Goal: Task Accomplishment & Management: Manage account settings

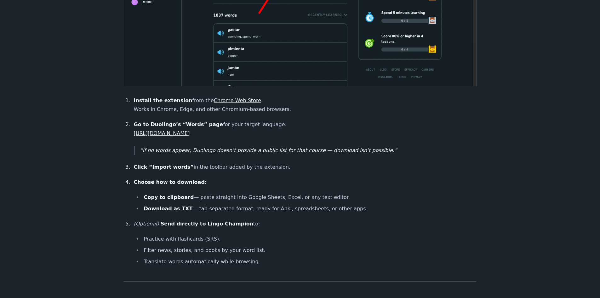
scroll to position [410, 0]
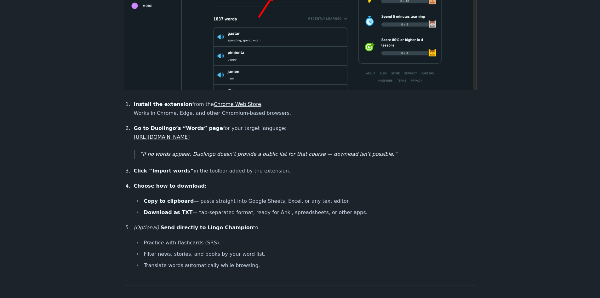
click at [190, 134] on link "https://www.duolingo.com/practice-hub/words" at bounding box center [162, 137] width 56 height 6
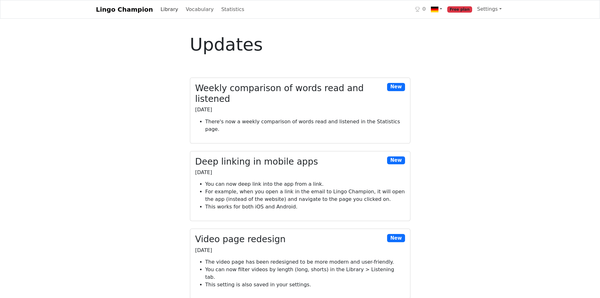
click at [163, 12] on link "Library" at bounding box center [169, 9] width 23 height 13
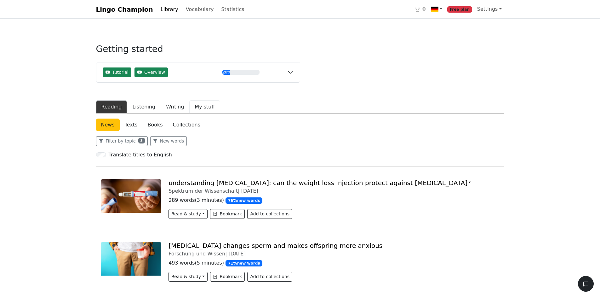
click at [201, 107] on button "My stuff" at bounding box center [204, 106] width 31 height 13
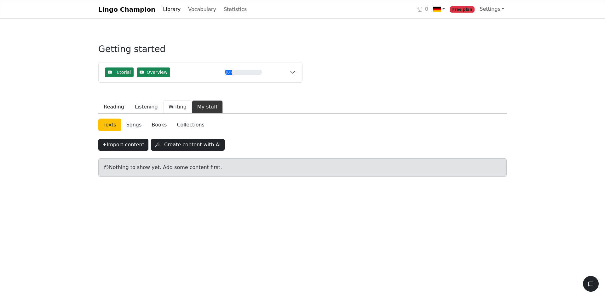
click at [169, 104] on button "Writing" at bounding box center [177, 106] width 29 height 13
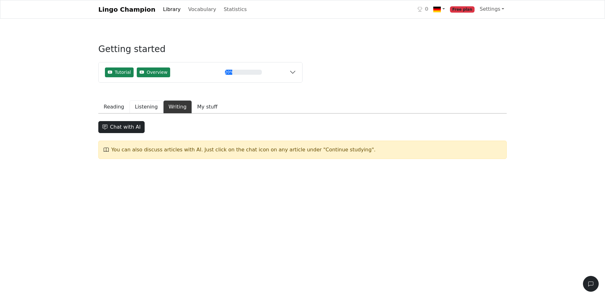
click at [137, 106] on button "Listening" at bounding box center [147, 106] width 34 height 13
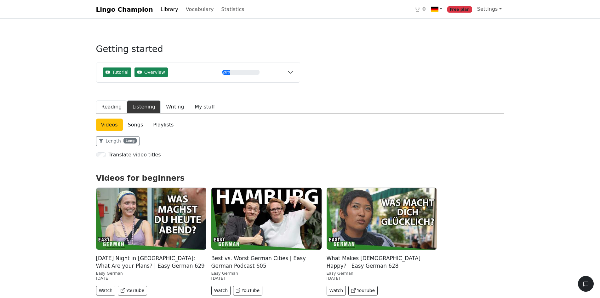
click at [112, 107] on button "Reading" at bounding box center [111, 106] width 31 height 13
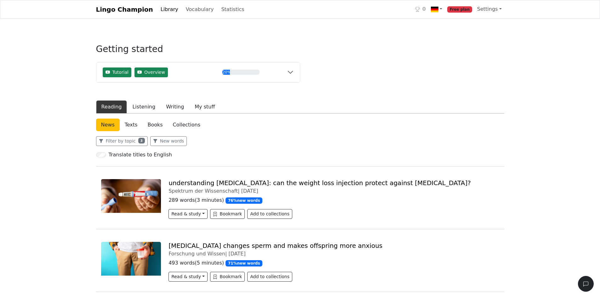
click at [136, 122] on link "Texts" at bounding box center [131, 125] width 23 height 13
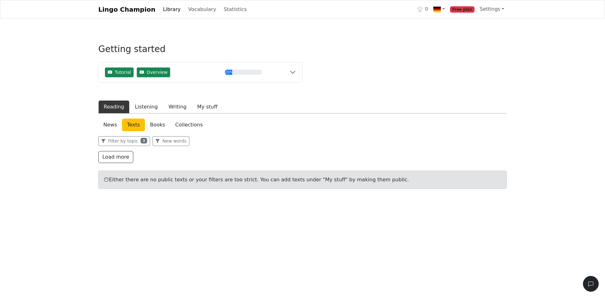
click at [155, 124] on link "Books" at bounding box center [157, 125] width 25 height 13
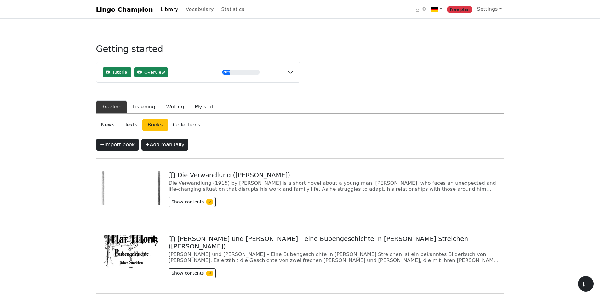
click at [184, 125] on link "Collections" at bounding box center [187, 125] width 38 height 13
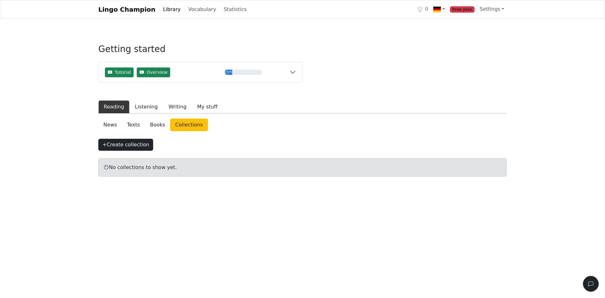
click at [110, 124] on link "News" at bounding box center [110, 125] width 24 height 13
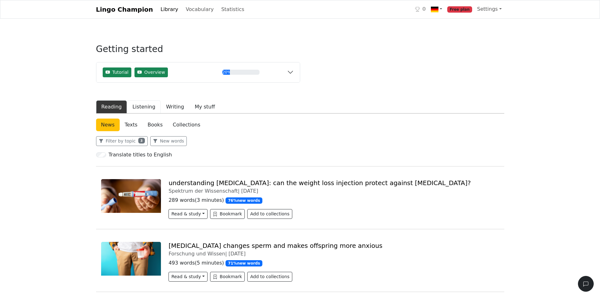
click at [140, 109] on button "Listening" at bounding box center [144, 106] width 34 height 13
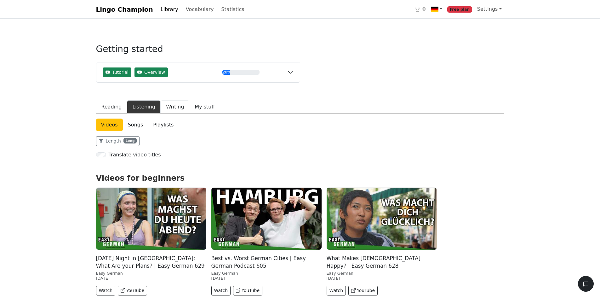
click at [172, 106] on button "Writing" at bounding box center [175, 106] width 29 height 13
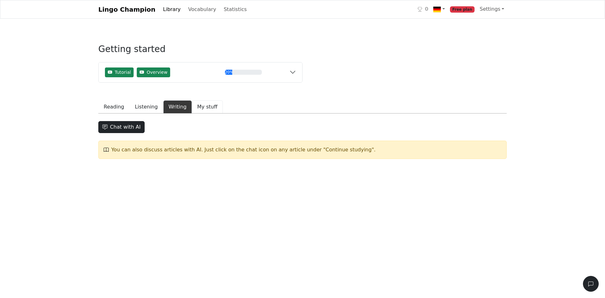
click at [199, 105] on button "My stuff" at bounding box center [207, 106] width 31 height 13
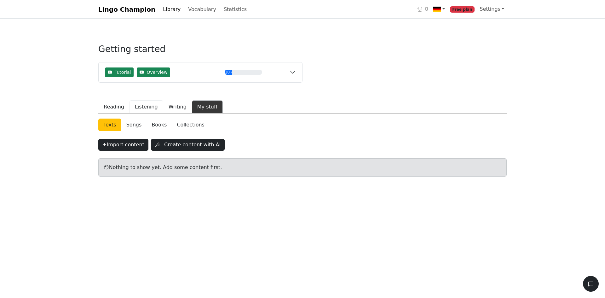
click at [137, 106] on button "Listening" at bounding box center [147, 106] width 34 height 13
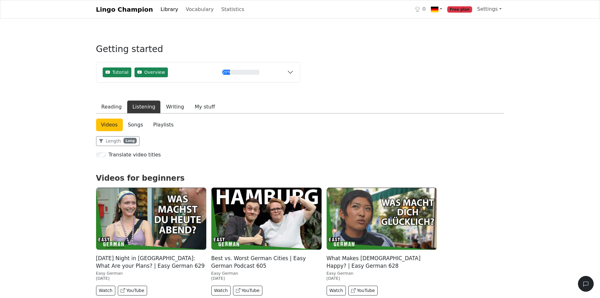
click at [167, 11] on link "Library" at bounding box center [169, 9] width 23 height 13
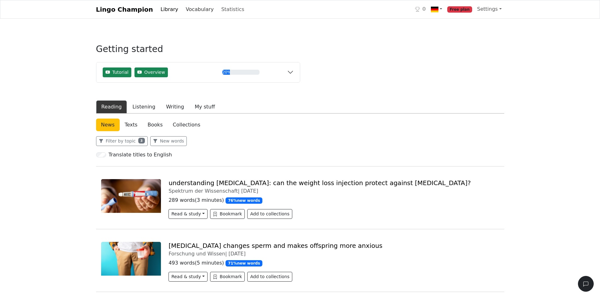
click at [188, 7] on link "Vocabulary" at bounding box center [199, 9] width 33 height 13
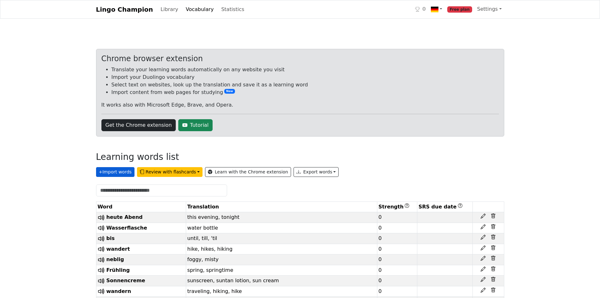
click at [112, 171] on button "+ Import words" at bounding box center [115, 172] width 38 height 10
click at [182, 123] on link "Tutorial" at bounding box center [195, 125] width 34 height 12
click at [219, 11] on link "Statistics" at bounding box center [233, 9] width 28 height 13
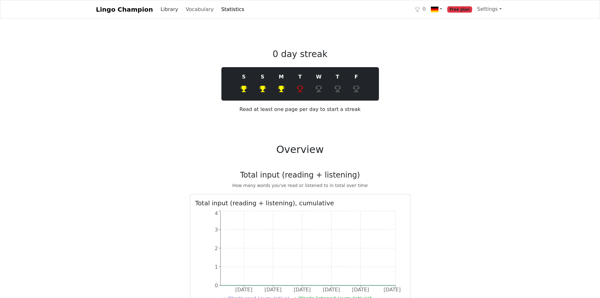
click at [158, 10] on link "Library" at bounding box center [169, 9] width 23 height 13
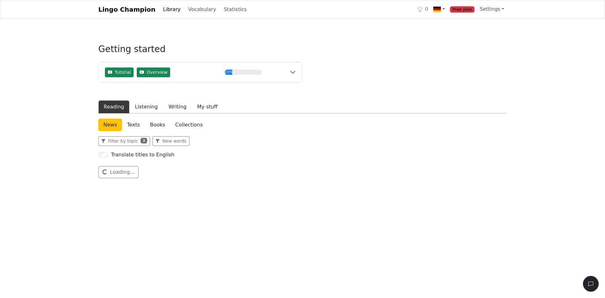
click at [133, 124] on link "Texts" at bounding box center [133, 125] width 23 height 13
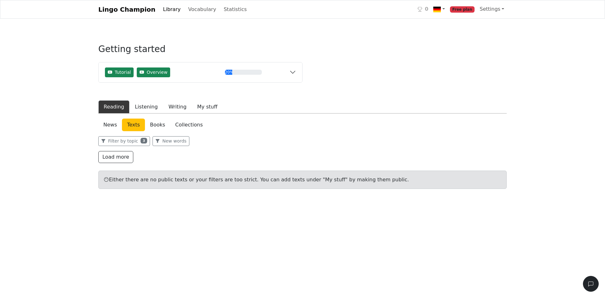
click at [152, 124] on link "Books" at bounding box center [157, 125] width 25 height 13
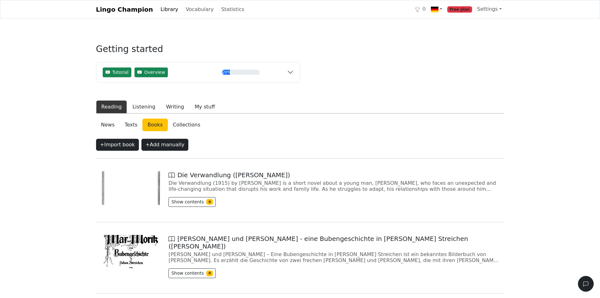
click at [179, 126] on link "Collections" at bounding box center [187, 125] width 38 height 13
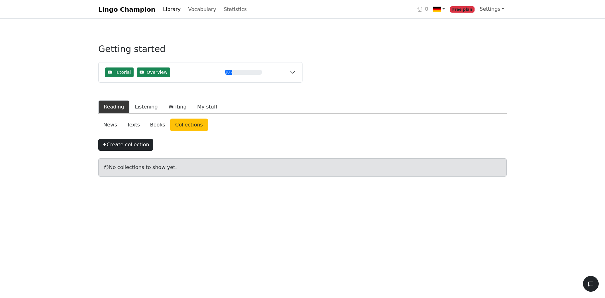
click at [153, 124] on link "Books" at bounding box center [157, 125] width 25 height 13
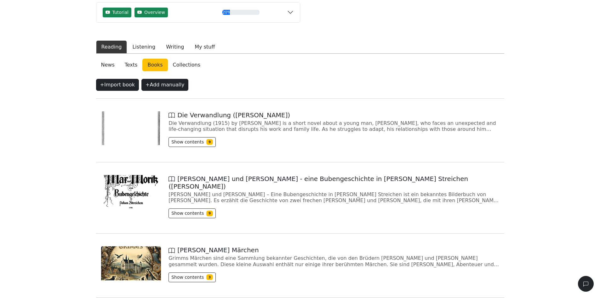
scroll to position [58, 0]
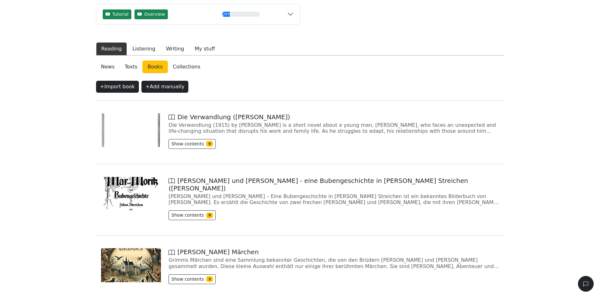
click at [108, 65] on link "News" at bounding box center [108, 67] width 24 height 13
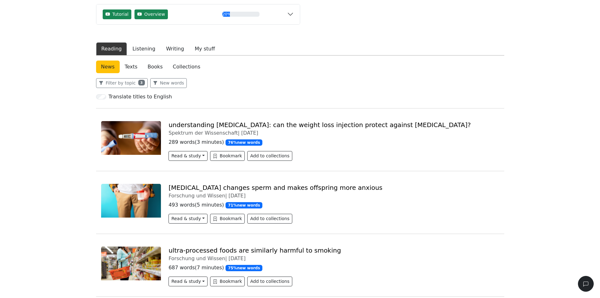
click at [130, 67] on link "Texts" at bounding box center [131, 67] width 23 height 13
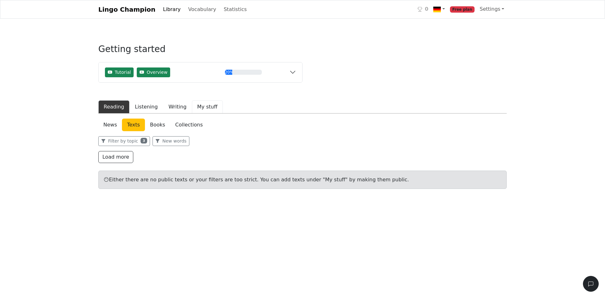
click at [199, 107] on button "My stuff" at bounding box center [207, 106] width 31 height 13
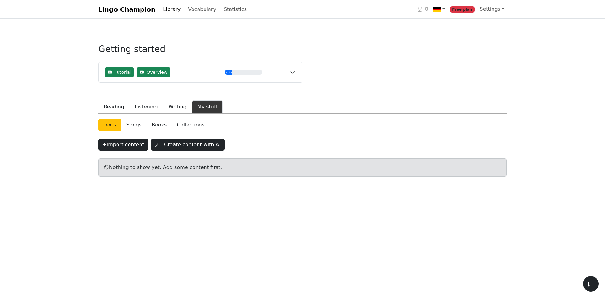
click at [188, 126] on link "Collections" at bounding box center [191, 125] width 38 height 13
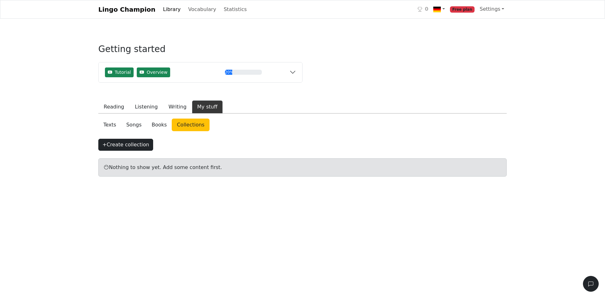
click at [155, 122] on link "Books" at bounding box center [159, 125] width 25 height 13
click at [133, 124] on link "Songs" at bounding box center [134, 125] width 26 height 13
click at [105, 125] on link "Texts" at bounding box center [109, 125] width 23 height 13
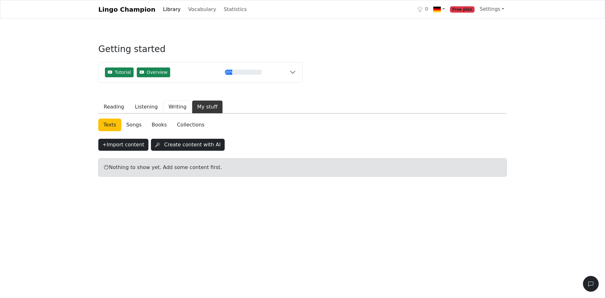
click at [170, 107] on button "Writing" at bounding box center [177, 106] width 29 height 13
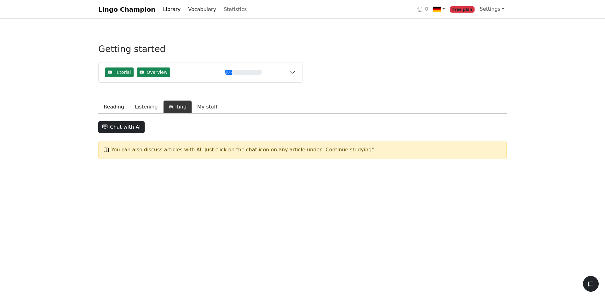
click at [197, 9] on link "Vocabulary" at bounding box center [202, 9] width 33 height 13
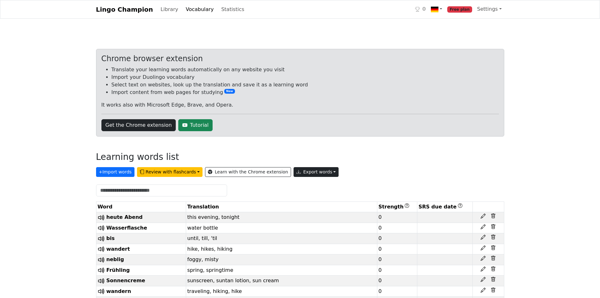
click at [311, 171] on button "Export words" at bounding box center [316, 172] width 45 height 10
click at [117, 173] on button "+ Import words" at bounding box center [115, 172] width 38 height 10
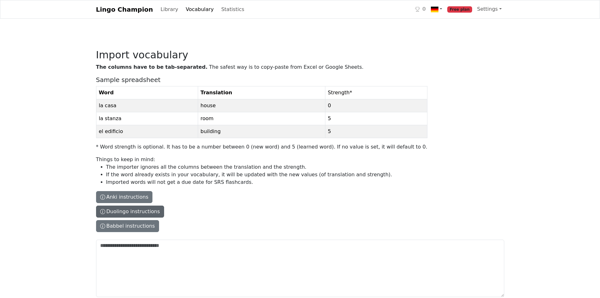
click at [123, 210] on button "Duolingo instructions" at bounding box center [130, 211] width 68 height 12
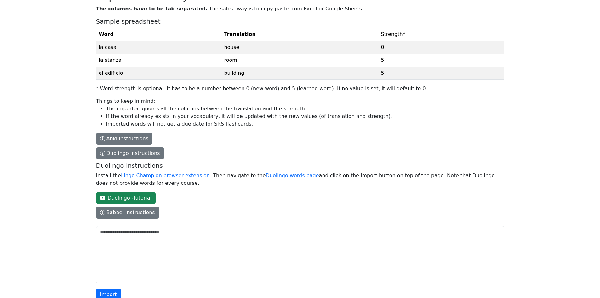
scroll to position [63, 0]
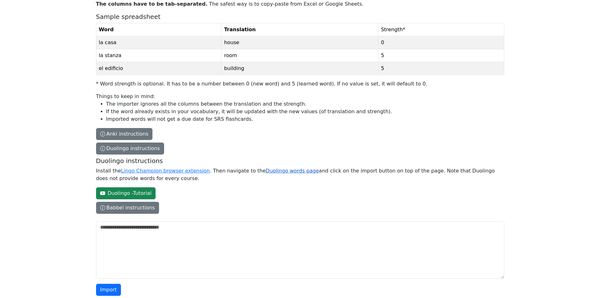
click at [284, 171] on link "Duolingo words page" at bounding box center [292, 171] width 53 height 6
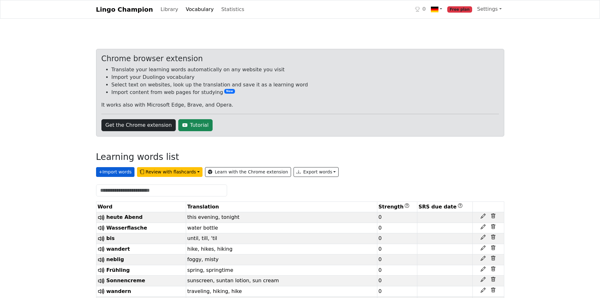
click at [125, 171] on button "+ Import words" at bounding box center [115, 172] width 38 height 10
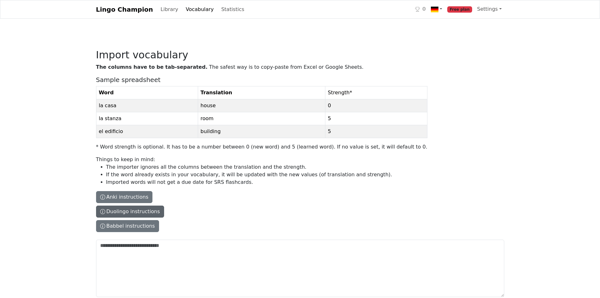
click at [140, 211] on button "Duolingo instructions" at bounding box center [130, 211] width 68 height 12
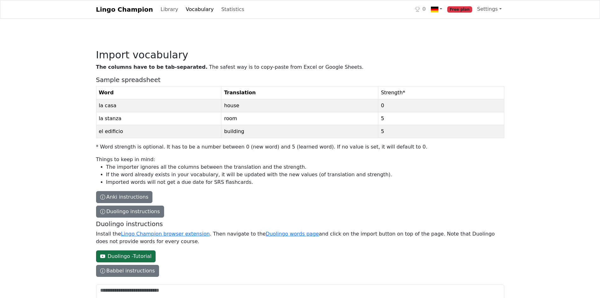
click at [134, 256] on link "Duolingo - Tutorial" at bounding box center [126, 256] width 60 height 12
click at [445, 8] on link at bounding box center [437, 9] width 16 height 13
click at [454, 24] on link "German ← English" at bounding box center [464, 24] width 70 height 10
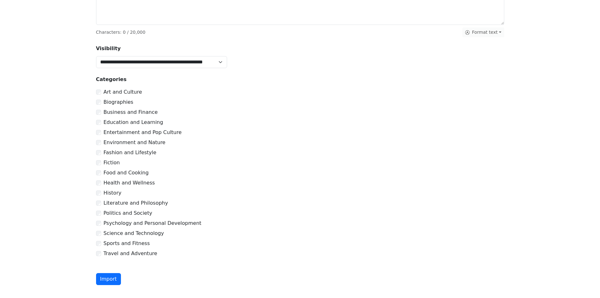
scroll to position [180, 0]
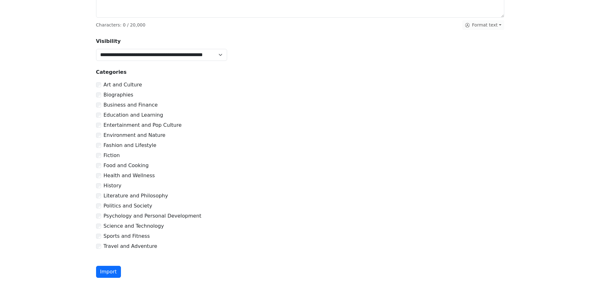
drag, startPoint x: 332, startPoint y: 103, endPoint x: 326, endPoint y: 102, distance: 6.4
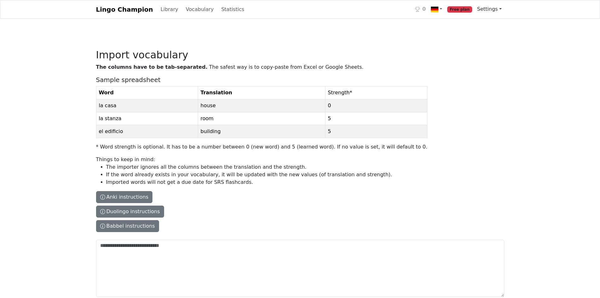
click at [487, 6] on link "Settings" at bounding box center [490, 9] width 30 height 13
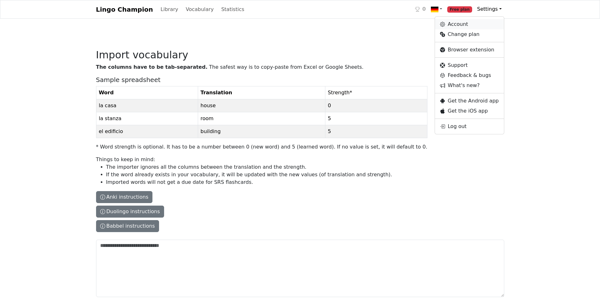
click at [463, 25] on link "Account" at bounding box center [469, 24] width 69 height 10
select select "**********"
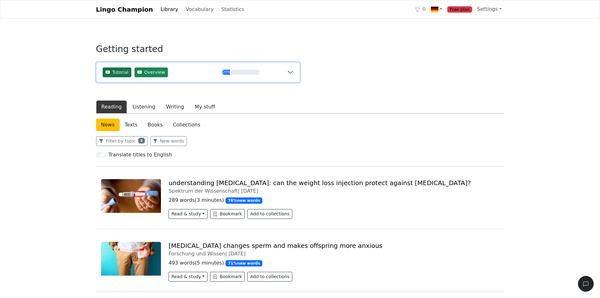
click at [117, 74] on span "Tutorial" at bounding box center [121, 72] width 16 height 7
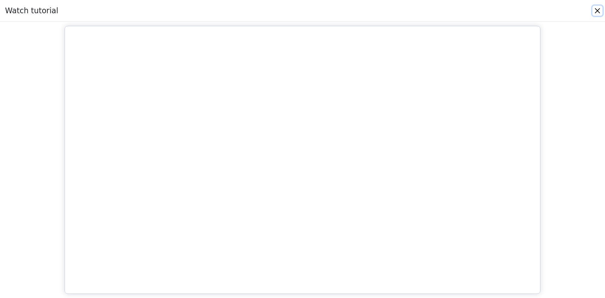
click at [596, 12] on button "Close" at bounding box center [598, 11] width 10 height 10
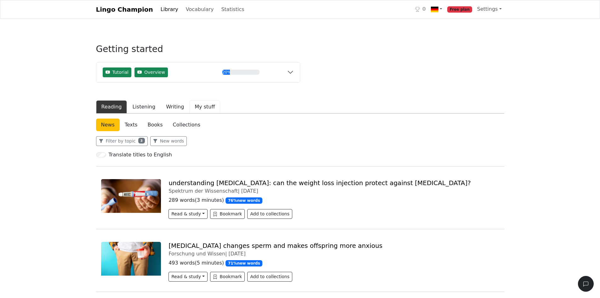
click at [200, 106] on button "My stuff" at bounding box center [204, 106] width 31 height 13
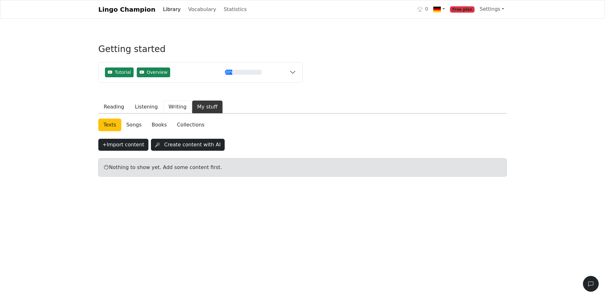
click at [172, 106] on button "Writing" at bounding box center [177, 106] width 29 height 13
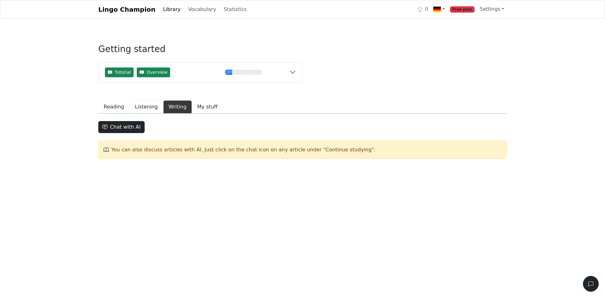
click at [144, 107] on button "Listening" at bounding box center [147, 106] width 34 height 13
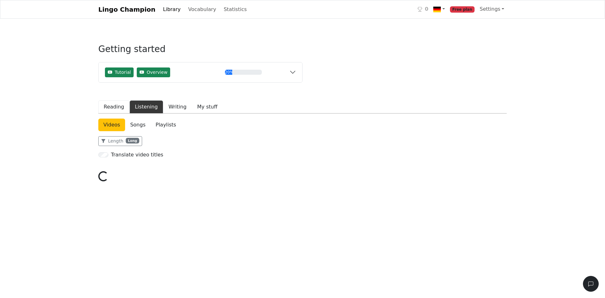
click at [110, 105] on button "Reading" at bounding box center [113, 106] width 31 height 13
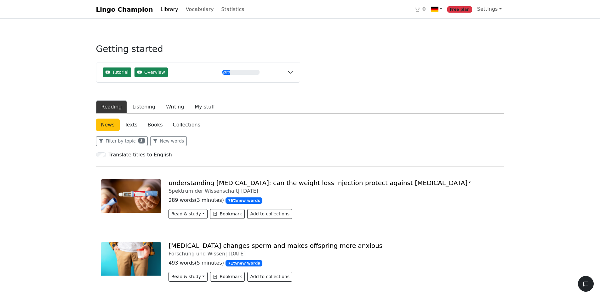
click at [193, 123] on link "Collections" at bounding box center [187, 125] width 38 height 13
click at [183, 124] on link "Collections" at bounding box center [187, 125] width 38 height 13
click at [150, 124] on link "Books" at bounding box center [154, 125] width 25 height 13
click at [124, 121] on link "Texts" at bounding box center [131, 125] width 23 height 13
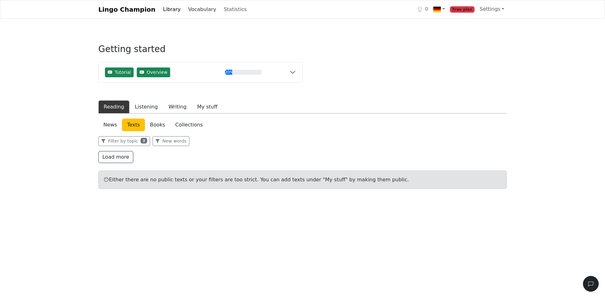
click at [190, 10] on link "Vocabulary" at bounding box center [202, 9] width 33 height 13
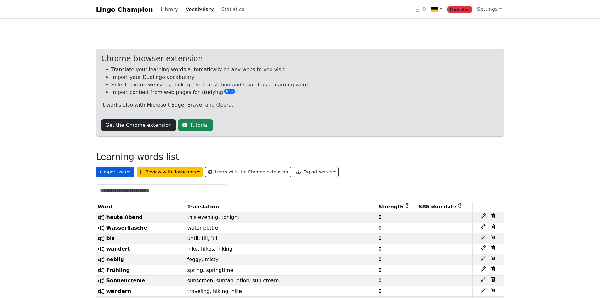
click at [111, 172] on button "+ Import words" at bounding box center [115, 172] width 38 height 10
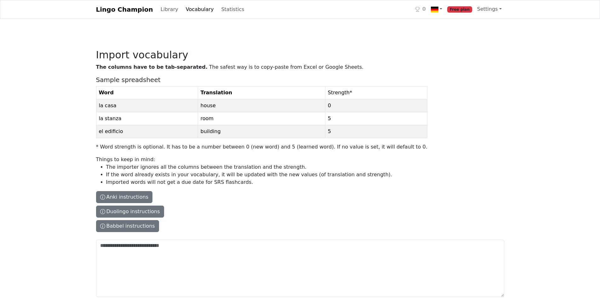
drag, startPoint x: 120, startPoint y: 156, endPoint x: 124, endPoint y: 149, distance: 8.7
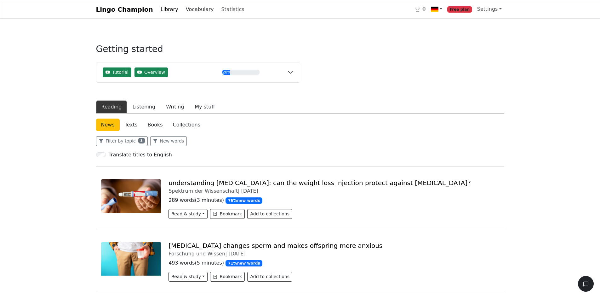
click at [183, 10] on link "Vocabulary" at bounding box center [199, 9] width 33 height 13
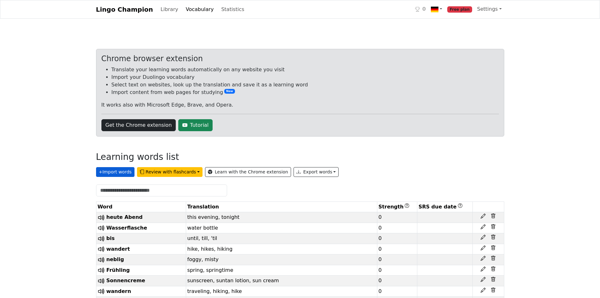
click at [118, 173] on button "+ Import words" at bounding box center [115, 172] width 38 height 10
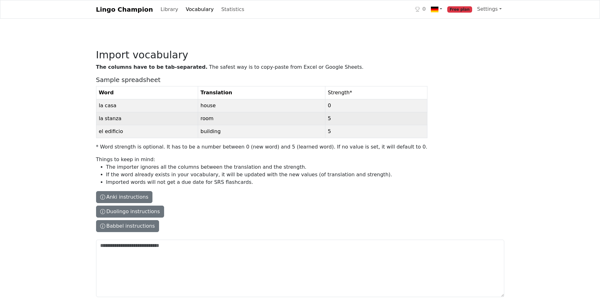
drag, startPoint x: 217, startPoint y: 127, endPoint x: 217, endPoint y: 123, distance: 3.5
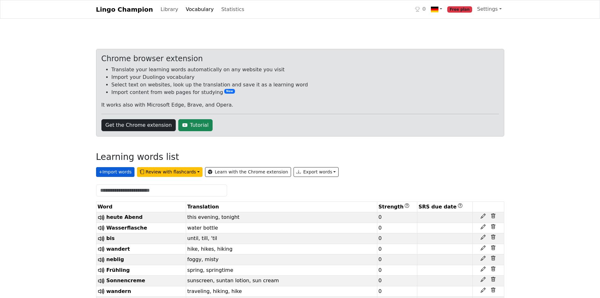
click at [115, 173] on button "+ Import words" at bounding box center [115, 172] width 38 height 10
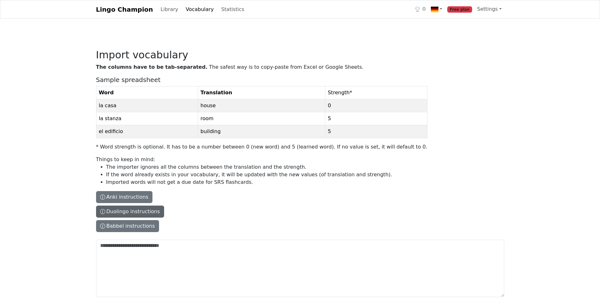
click at [126, 215] on button "Duolingo instructions" at bounding box center [130, 211] width 68 height 12
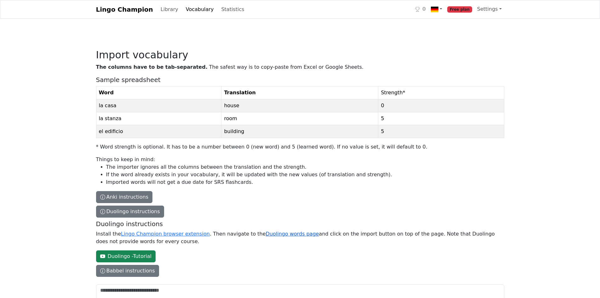
click at [266, 236] on link "Duolingo words page" at bounding box center [292, 234] width 53 height 6
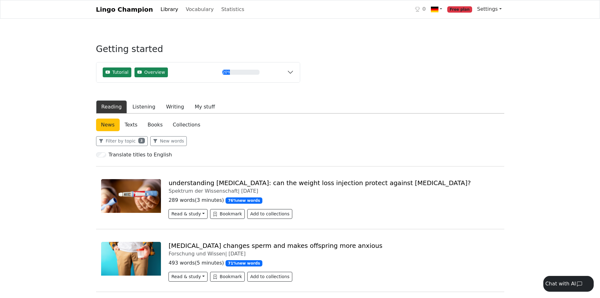
click at [497, 8] on link "Settings" at bounding box center [490, 9] width 30 height 13
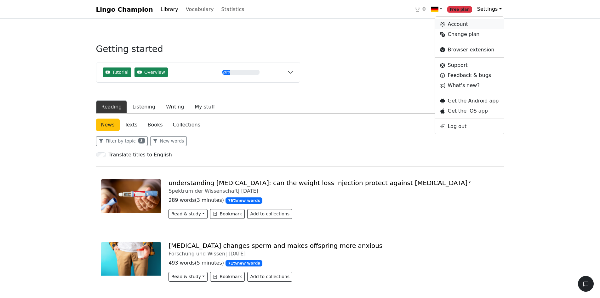
click at [471, 25] on link "Account" at bounding box center [469, 24] width 69 height 10
select select "**********"
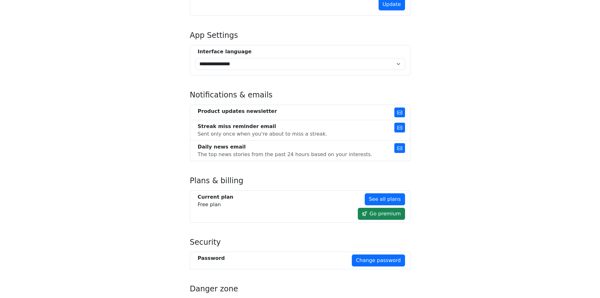
scroll to position [329, 0]
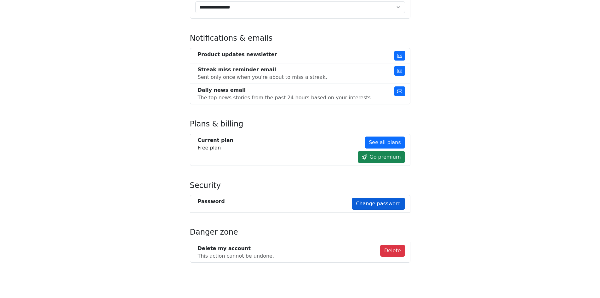
click at [386, 202] on link "Change password" at bounding box center [378, 204] width 53 height 12
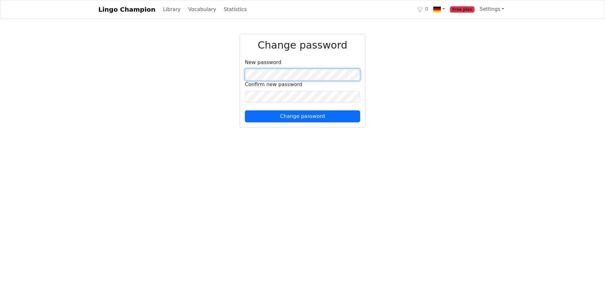
click at [240, 70] on div "Change password New password Confirm new password Change password" at bounding box center [302, 80] width 125 height 93
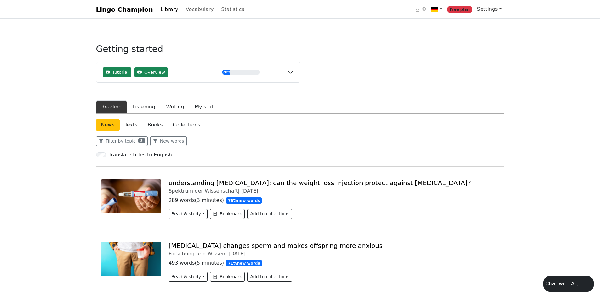
click at [495, 9] on span "Settings" at bounding box center [487, 9] width 21 height 6
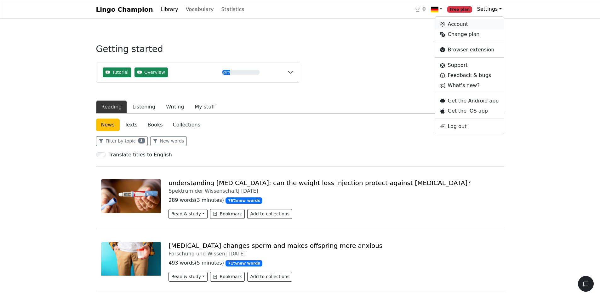
click at [475, 20] on link "Account" at bounding box center [469, 24] width 69 height 10
select select "**********"
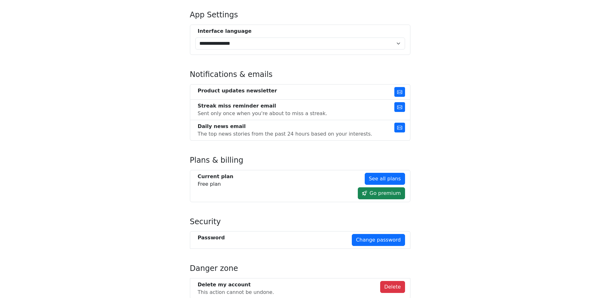
scroll to position [329, 0]
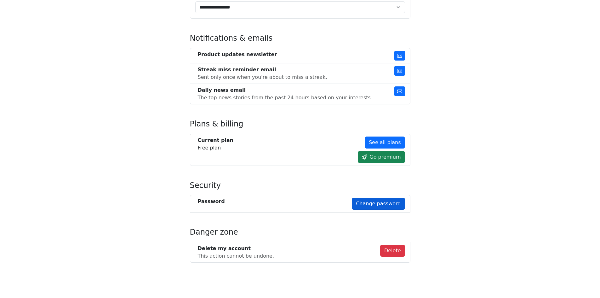
click at [373, 204] on link "Change password" at bounding box center [378, 204] width 53 height 12
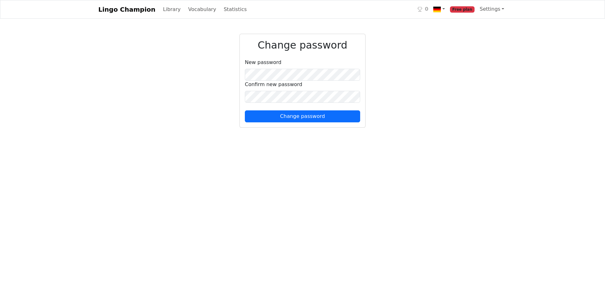
drag, startPoint x: 235, startPoint y: 155, endPoint x: 272, endPoint y: 127, distance: 46.0
click at [235, 135] on html "Lingo Champion Library Vocabulary Statistics 0 Free plan Settings Account Chang…" at bounding box center [302, 67] width 605 height 135
click at [293, 119] on button "Change password" at bounding box center [302, 116] width 115 height 12
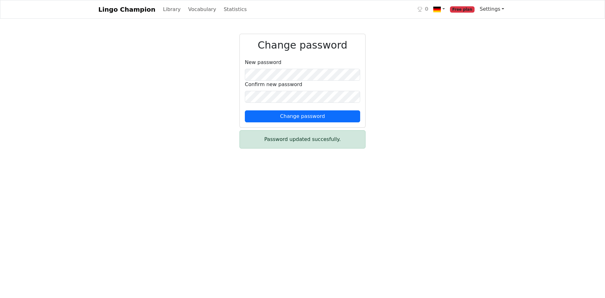
click at [500, 7] on span "Settings" at bounding box center [490, 9] width 21 height 6
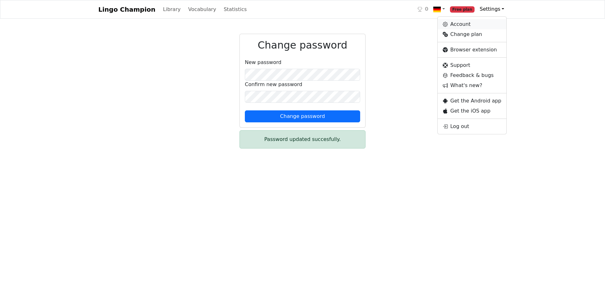
click at [484, 24] on link "Account" at bounding box center [472, 24] width 69 height 10
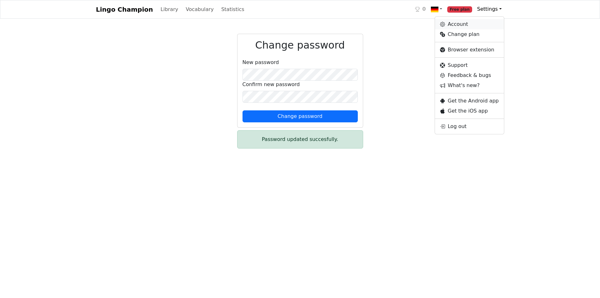
select select "**********"
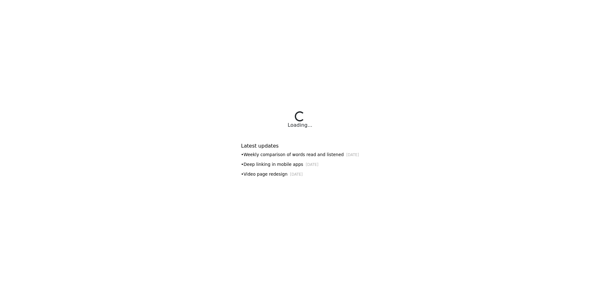
select select "**********"
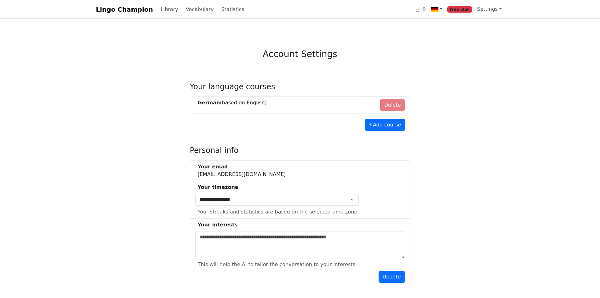
click at [288, 174] on li "Your email bkail1@gmail.com" at bounding box center [300, 170] width 221 height 21
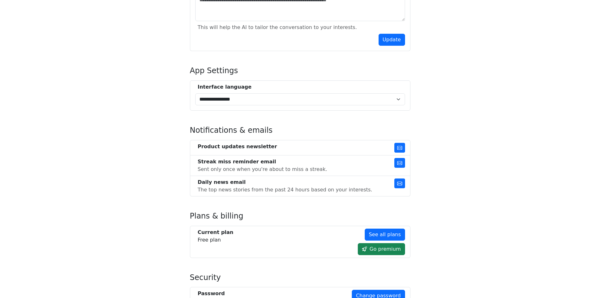
scroll to position [329, 0]
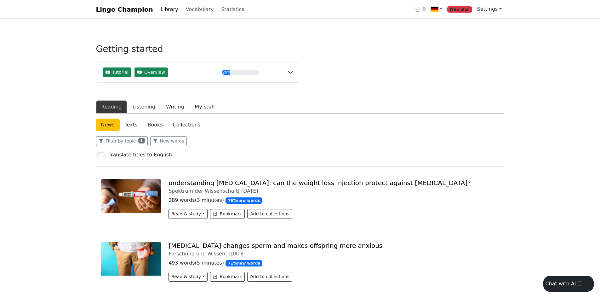
click at [487, 9] on span "Settings" at bounding box center [487, 9] width 21 height 6
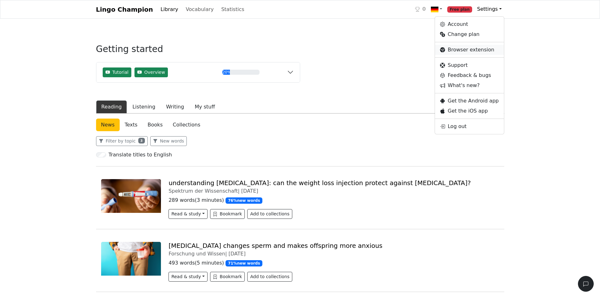
click at [467, 53] on link "Browser extension" at bounding box center [469, 50] width 69 height 10
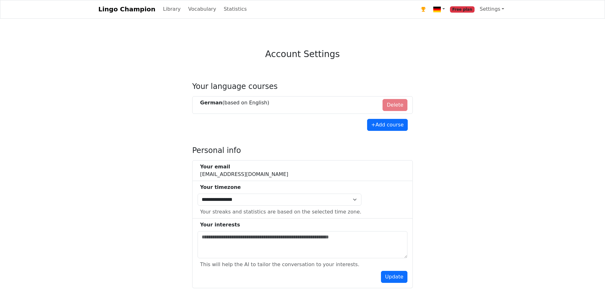
select select "**********"
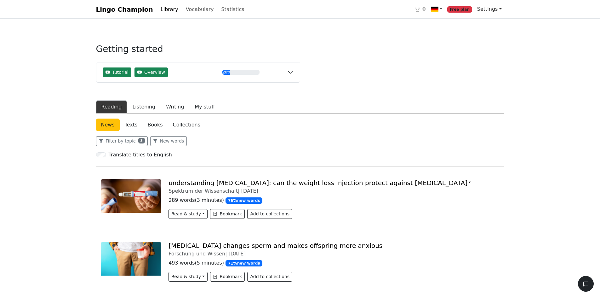
click at [489, 7] on span "Settings" at bounding box center [487, 9] width 21 height 6
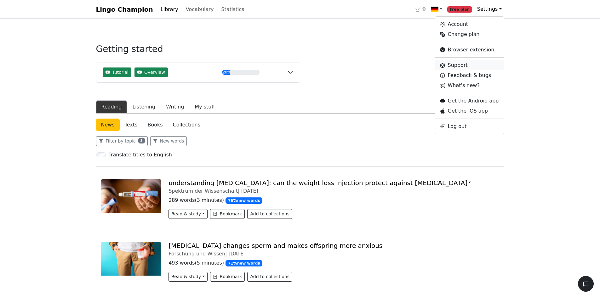
click at [465, 62] on link "Support" at bounding box center [469, 65] width 69 height 10
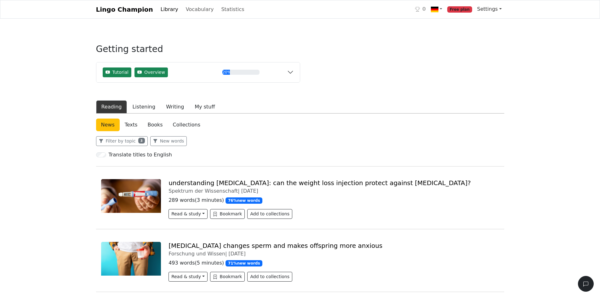
click at [490, 10] on span "Settings" at bounding box center [487, 9] width 21 height 6
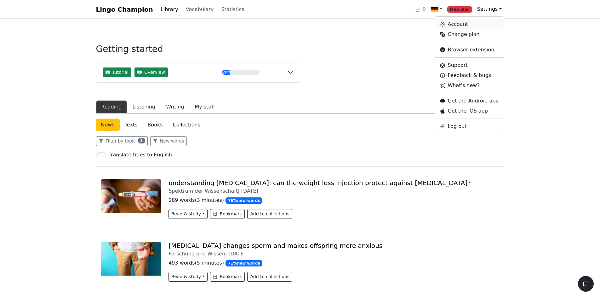
click at [472, 23] on link "Account" at bounding box center [469, 24] width 69 height 10
select select "**********"
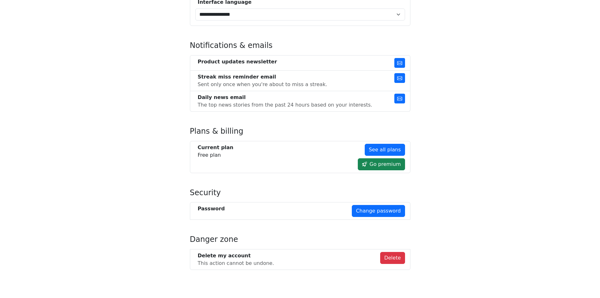
scroll to position [329, 0]
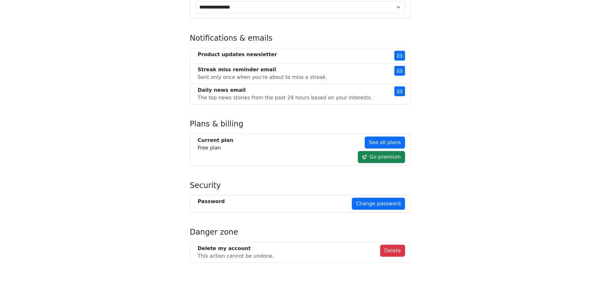
click at [379, 212] on li "Password Change password" at bounding box center [300, 204] width 221 height 18
click at [380, 207] on link "Change password" at bounding box center [378, 204] width 53 height 12
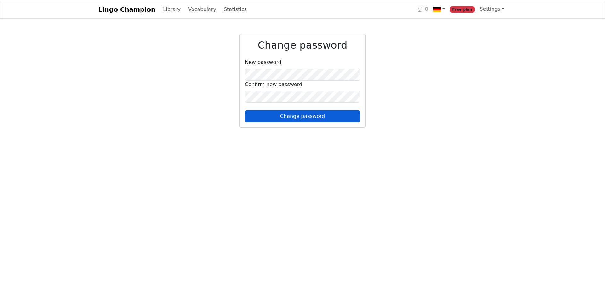
click at [315, 116] on button "Change password" at bounding box center [302, 116] width 115 height 12
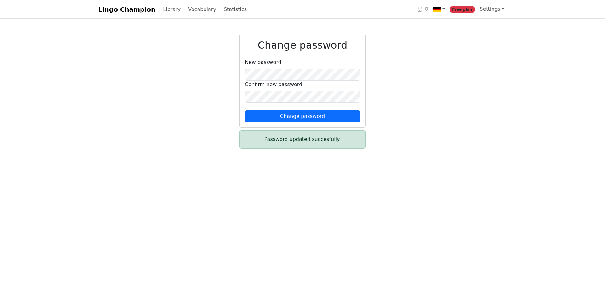
click at [306, 140] on div "Password updated succesfully." at bounding box center [303, 139] width 126 height 18
click at [497, 7] on span "Settings" at bounding box center [490, 9] width 21 height 6
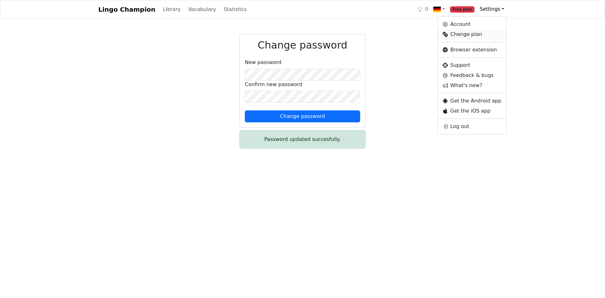
click at [463, 36] on link "Change plan" at bounding box center [472, 34] width 69 height 10
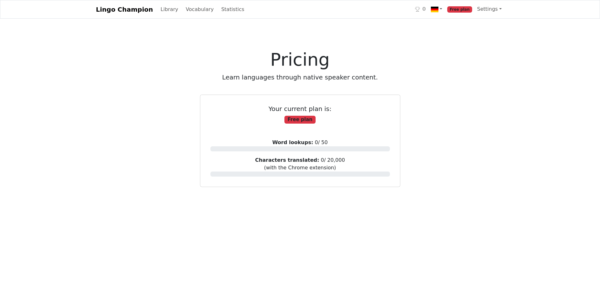
click at [422, 6] on div "0" at bounding box center [420, 9] width 11 height 8
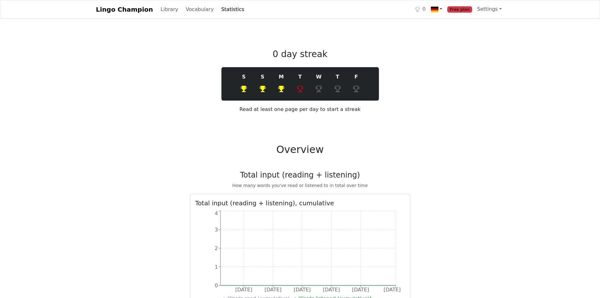
click at [439, 9] on img at bounding box center [435, 10] width 8 height 8
click at [452, 25] on link "German ← English" at bounding box center [464, 24] width 70 height 10
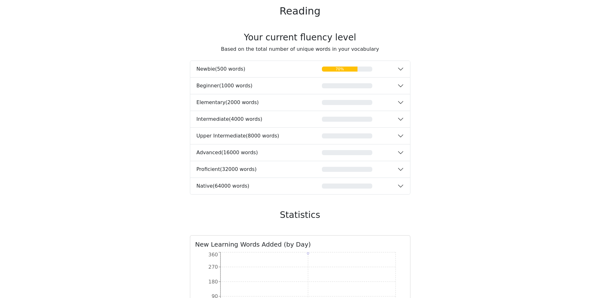
scroll to position [630, 0]
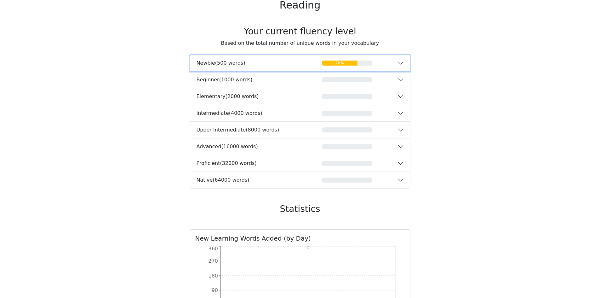
click at [401, 65] on button "Newbie ( 500 words ) 70%" at bounding box center [300, 63] width 220 height 16
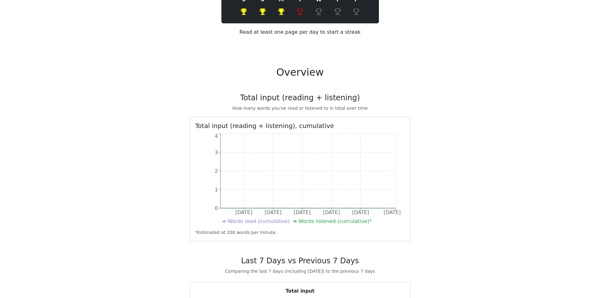
scroll to position [0, 0]
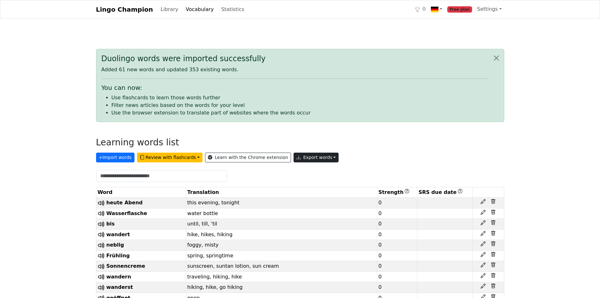
click at [294, 160] on button "Export words" at bounding box center [316, 158] width 45 height 10
click at [297, 172] on link "Copy to clipboard" at bounding box center [331, 171] width 74 height 10
click at [308, 157] on button "Export words" at bounding box center [316, 158] width 45 height 10
click at [314, 180] on link "Tab-separated TXT file" at bounding box center [331, 181] width 74 height 10
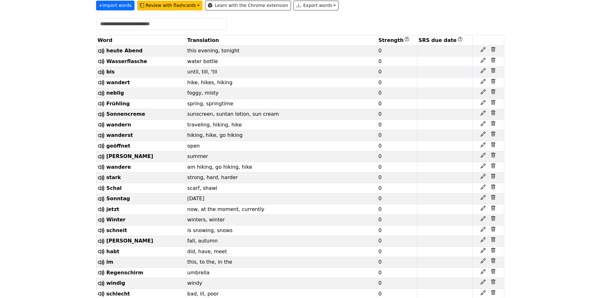
scroll to position [158, 0]
